Goal: Information Seeking & Learning: Learn about a topic

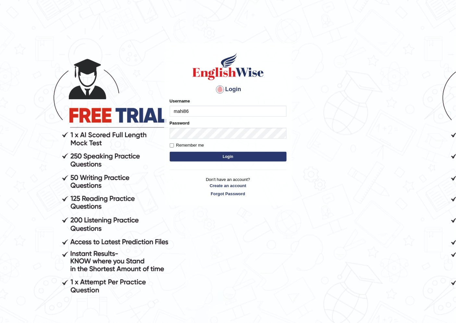
type input "mahi86"
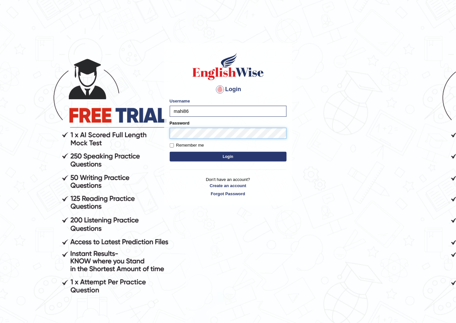
click at [170, 152] on button "Login" at bounding box center [228, 157] width 117 height 10
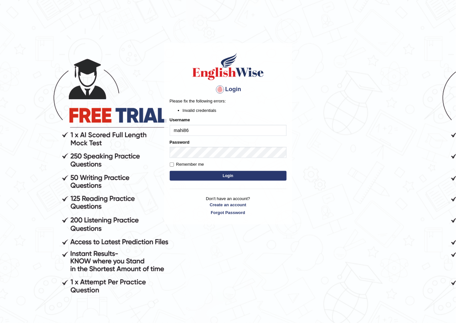
click at [244, 159] on form "Please fix the following errors: Invalid credentials Username mahi86 Password R…" at bounding box center [228, 140] width 117 height 84
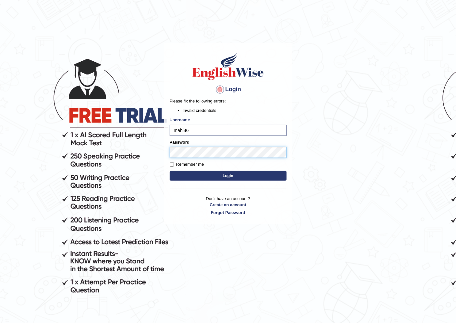
click at [170, 171] on button "Login" at bounding box center [228, 176] width 117 height 10
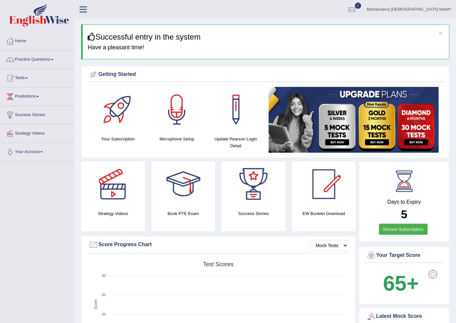
click at [47, 61] on link "Practice Questions" at bounding box center [37, 59] width 74 height 16
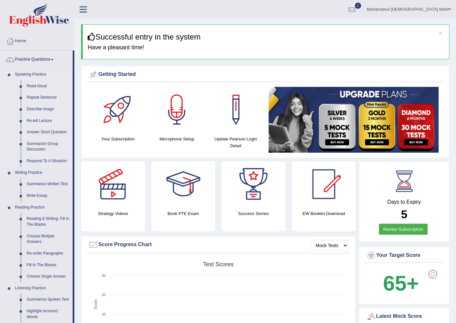
click at [44, 120] on link "Re-tell Lecture" at bounding box center [48, 121] width 49 height 12
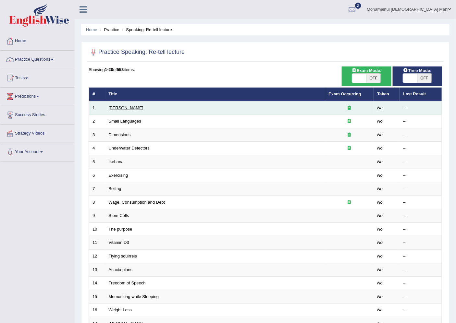
click at [129, 106] on link "[PERSON_NAME]" at bounding box center [126, 108] width 35 height 5
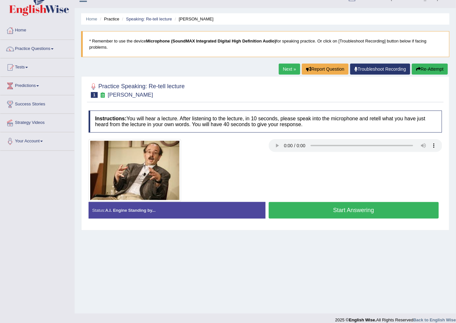
scroll to position [17, 0]
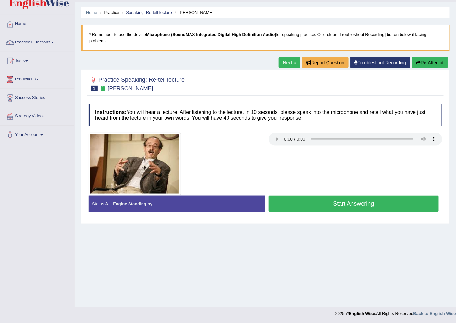
click at [361, 204] on button "Start Answering" at bounding box center [354, 204] width 170 height 17
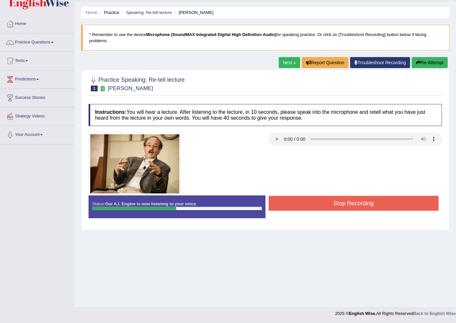
click at [366, 204] on button "Stop Recording" at bounding box center [354, 203] width 170 height 15
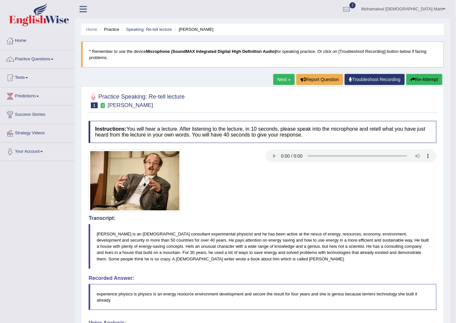
scroll to position [0, 0]
click at [287, 82] on link "Next »" at bounding box center [283, 79] width 21 height 11
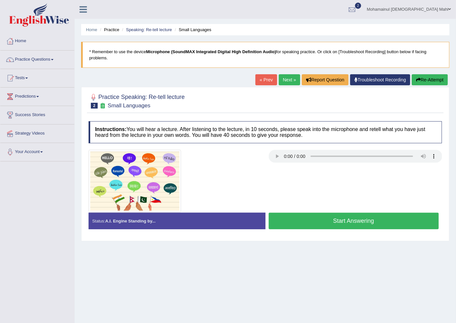
click at [368, 227] on button "Start Answering" at bounding box center [354, 221] width 170 height 17
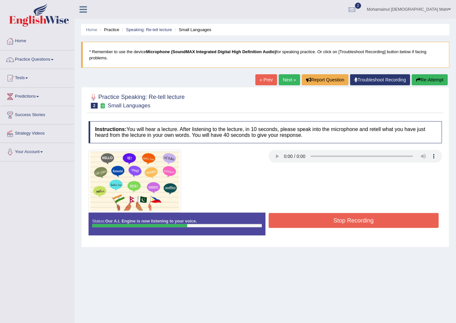
click at [364, 219] on button "Stop Recording" at bounding box center [354, 220] width 170 height 15
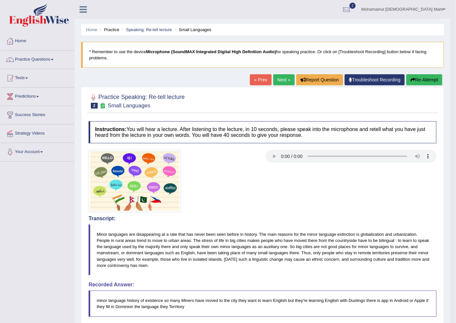
click at [281, 83] on link "Next »" at bounding box center [283, 79] width 21 height 11
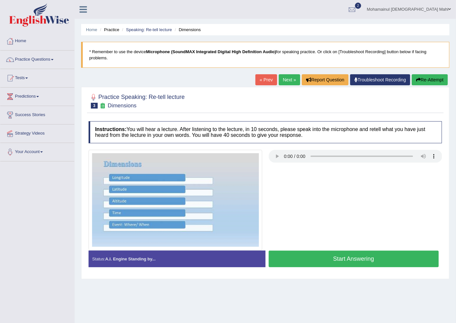
click at [309, 253] on button "Start Answering" at bounding box center [354, 259] width 170 height 17
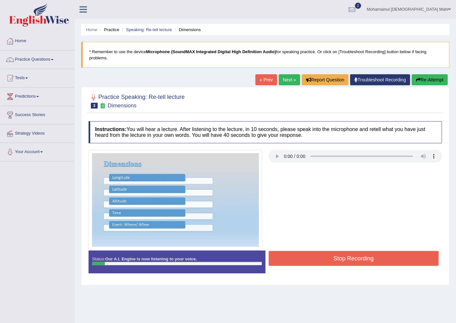
click at [319, 257] on button "Stop Recording" at bounding box center [354, 258] width 170 height 15
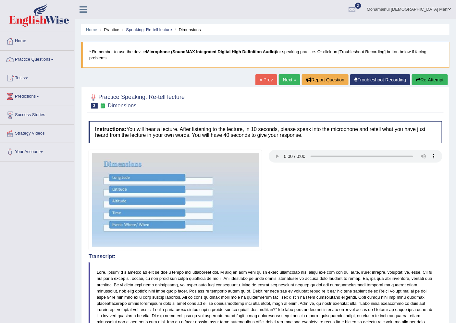
click at [442, 83] on button "Re-Attempt" at bounding box center [430, 79] width 36 height 11
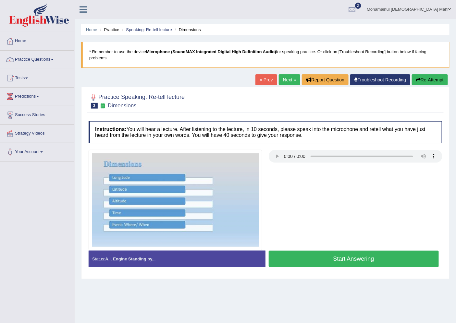
scroll to position [17, 0]
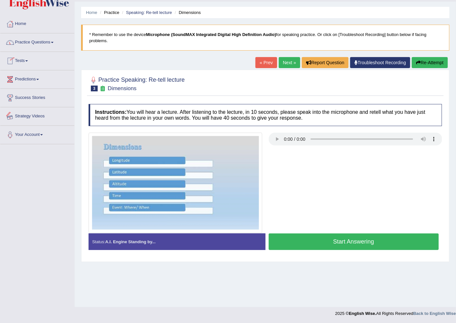
click at [30, 113] on link "Strategy Videos" at bounding box center [37, 115] width 74 height 16
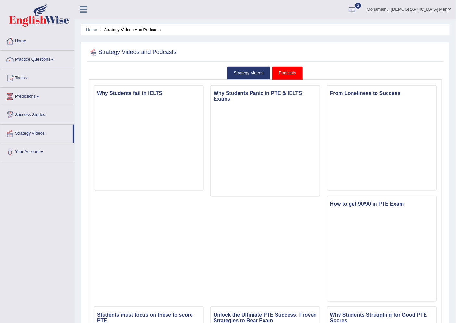
click at [38, 114] on link "Success Stories" at bounding box center [37, 114] width 74 height 16
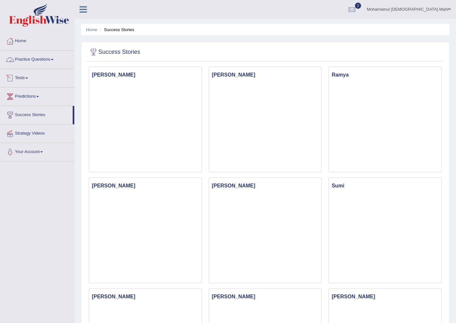
click at [27, 60] on link "Practice Questions" at bounding box center [37, 59] width 74 height 16
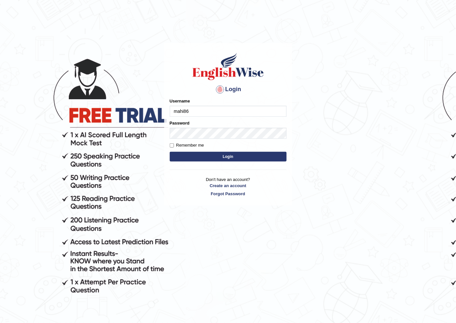
type input "mahi86"
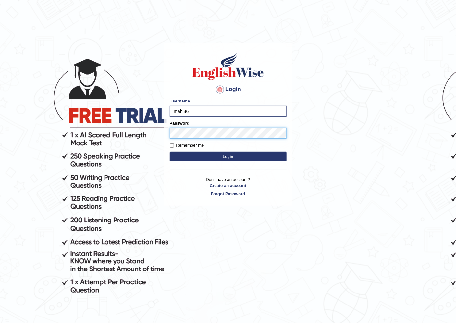
click at [170, 152] on button "Login" at bounding box center [228, 157] width 117 height 10
